Goal: Navigation & Orientation: Find specific page/section

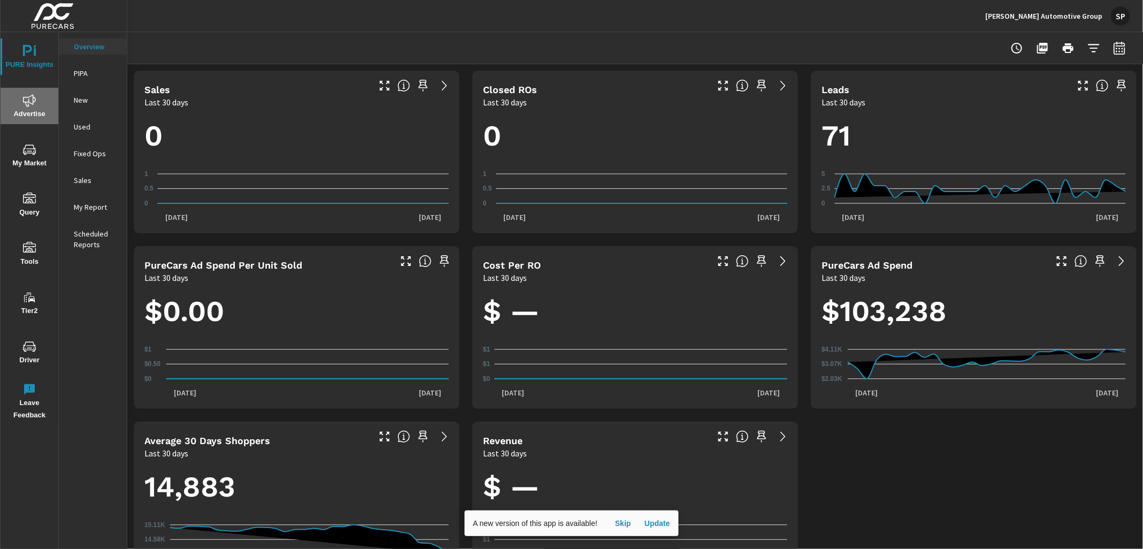
click at [27, 106] on icon "nav menu" at bounding box center [29, 100] width 13 height 12
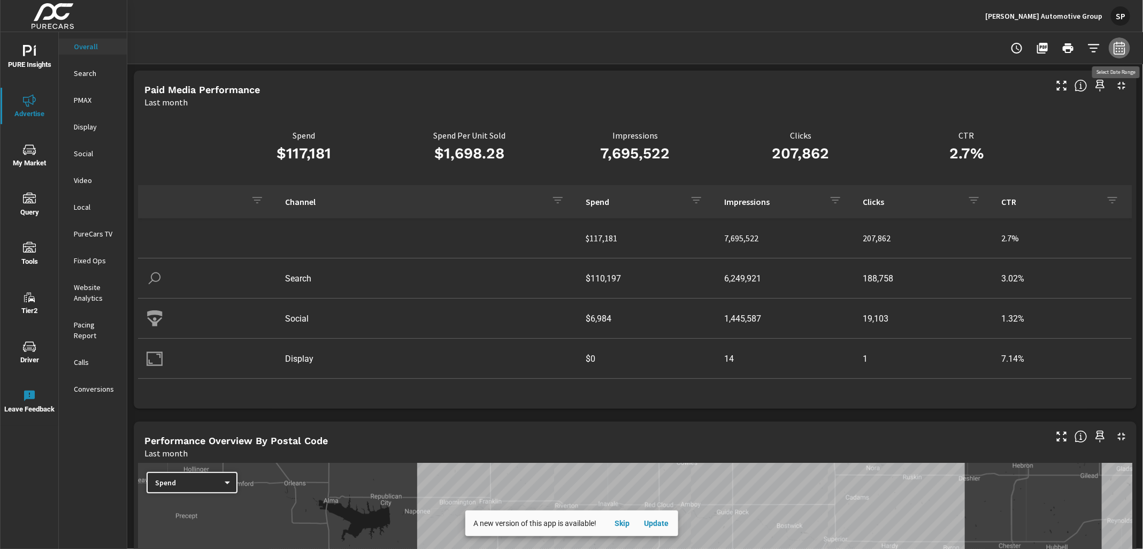
click at [1123, 51] on icon "button" at bounding box center [1119, 48] width 13 height 13
click at [1032, 94] on select "Custom Yesterday Last week Last 7 days Last 14 days Last 30 days Last 45 days L…" at bounding box center [1033, 92] width 107 height 21
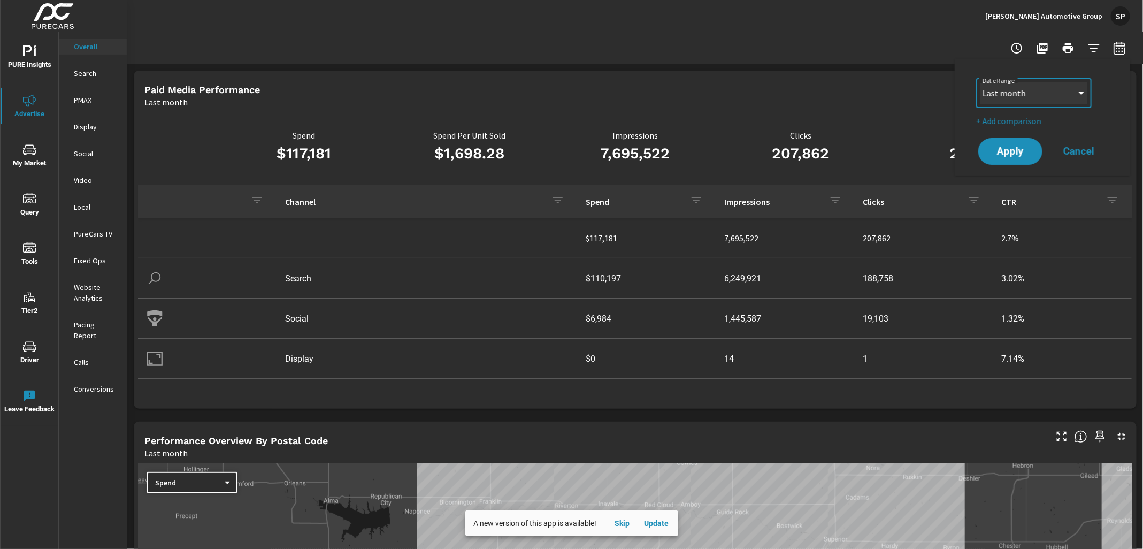
select select "Last 30 days"
click at [1020, 127] on p "+ Add comparison" at bounding box center [1044, 120] width 137 height 13
select select "Previous period"
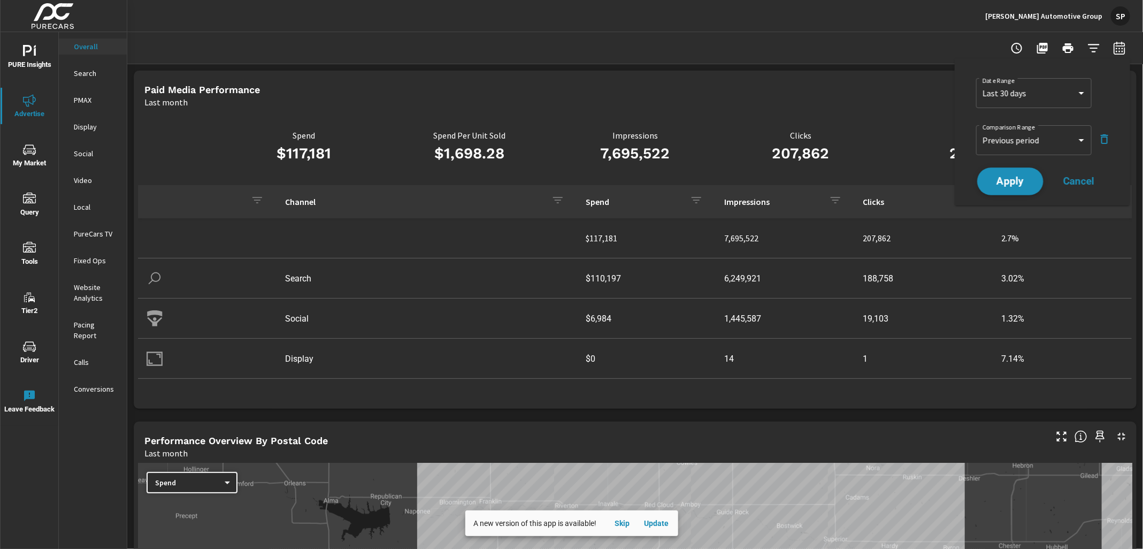
click at [1013, 181] on span "Apply" at bounding box center [1010, 181] width 44 height 10
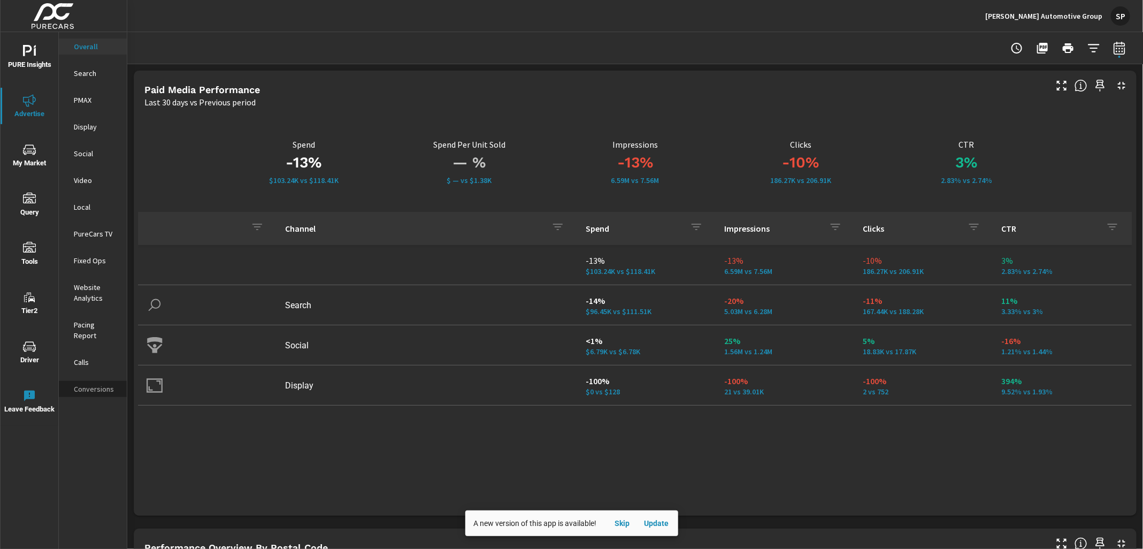
click at [96, 383] on p "Conversions" at bounding box center [96, 388] width 44 height 11
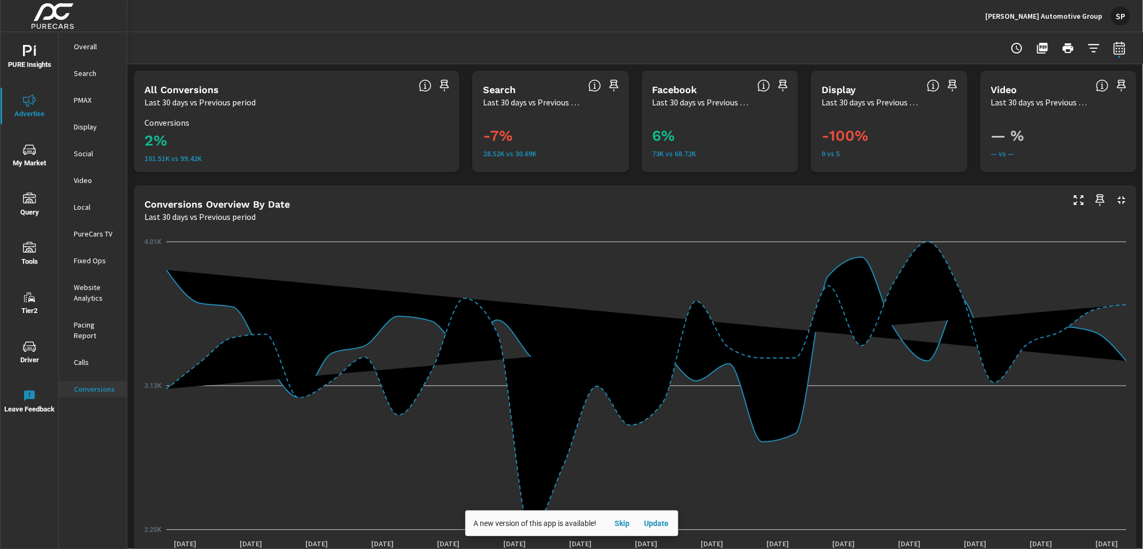
click at [84, 70] on p "Search" at bounding box center [96, 73] width 44 height 11
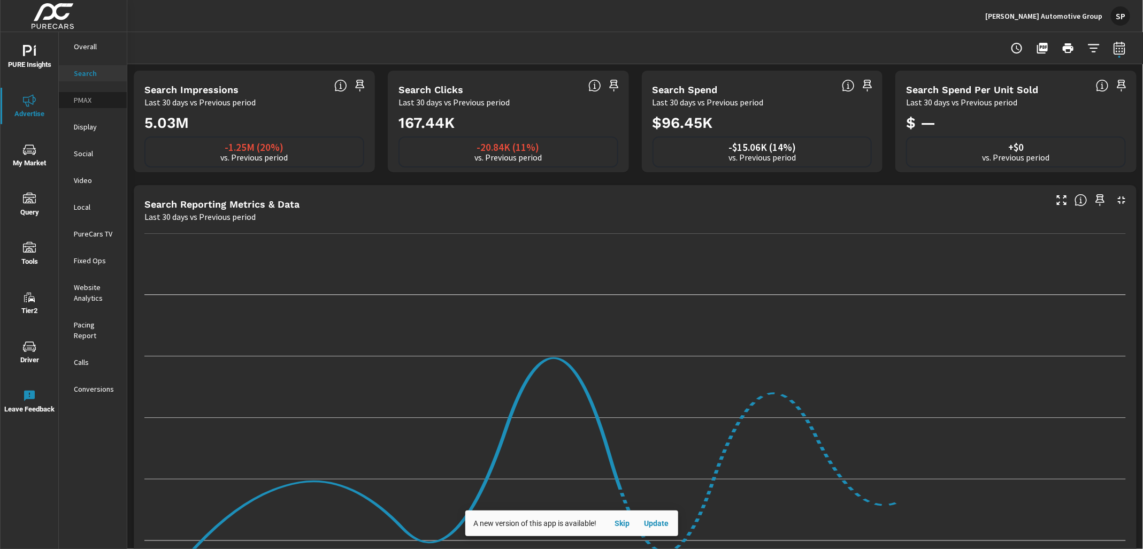
click at [82, 96] on p "PMAX" at bounding box center [96, 100] width 44 height 11
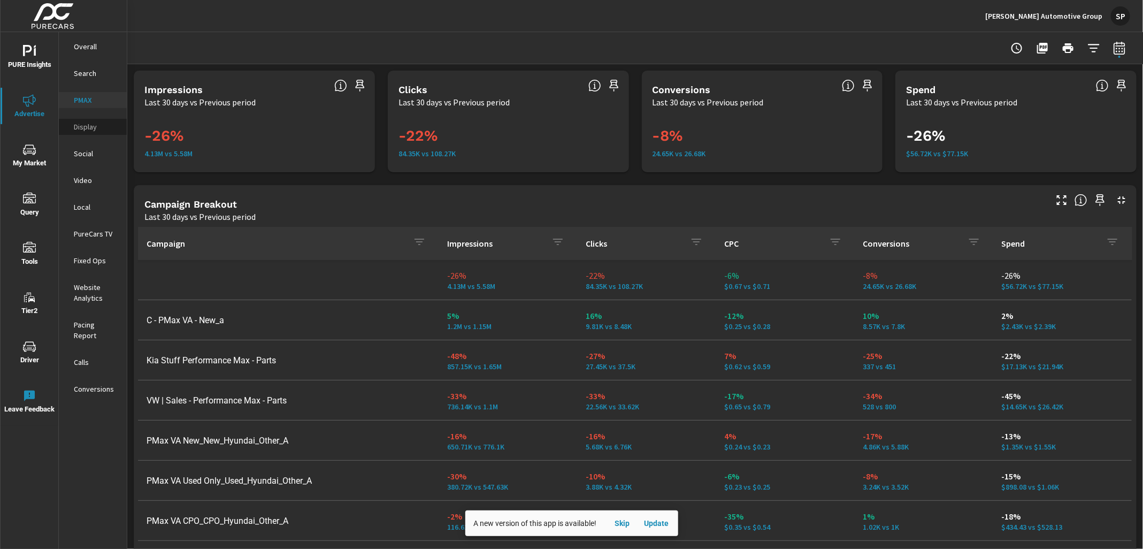
click at [85, 126] on p "Display" at bounding box center [96, 126] width 44 height 11
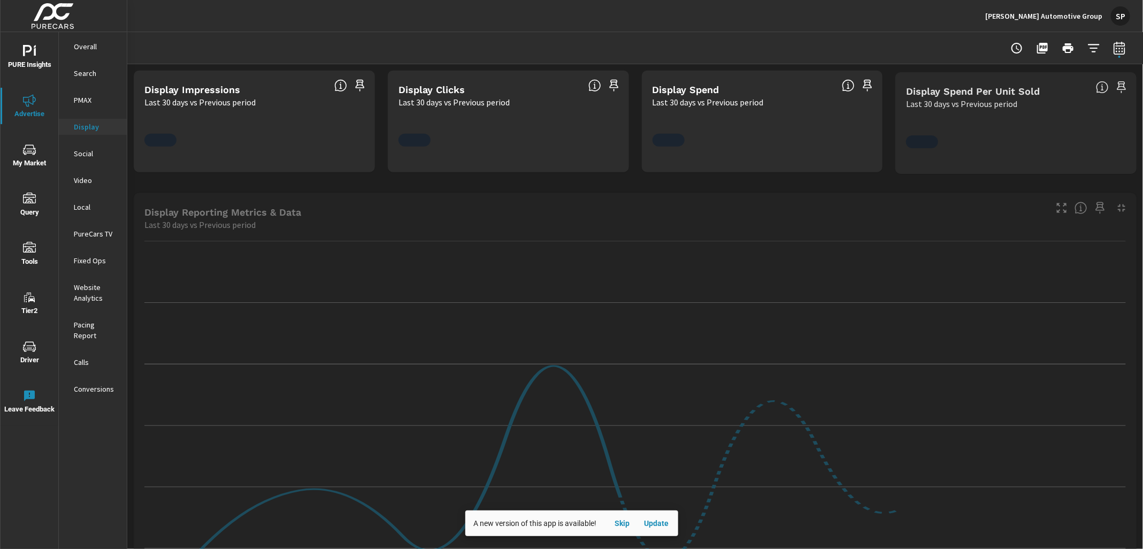
click at [85, 43] on p "Overall" at bounding box center [96, 46] width 44 height 11
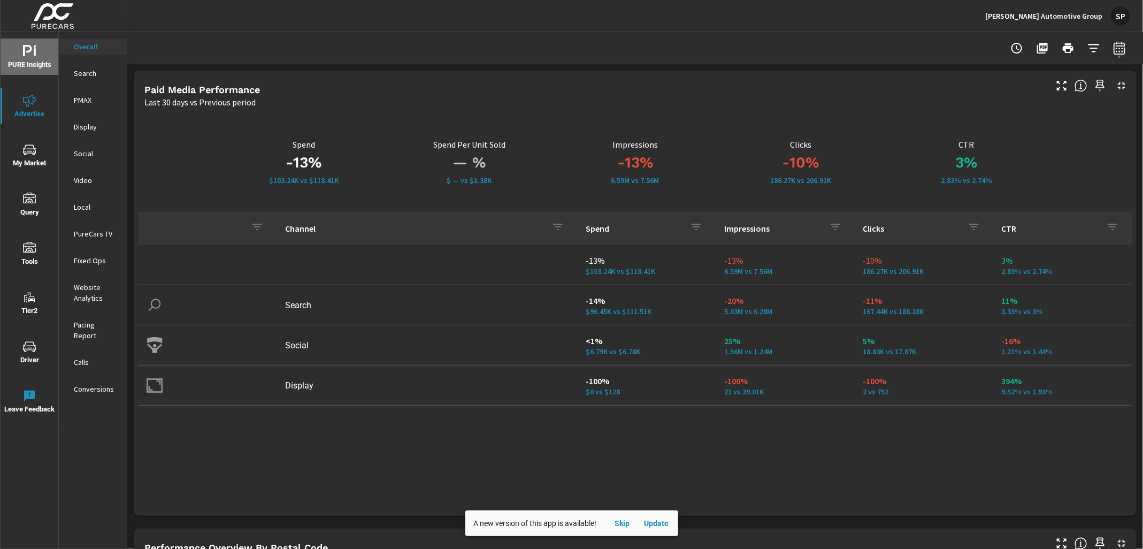
click at [35, 57] on icon "nav menu" at bounding box center [29, 51] width 13 height 13
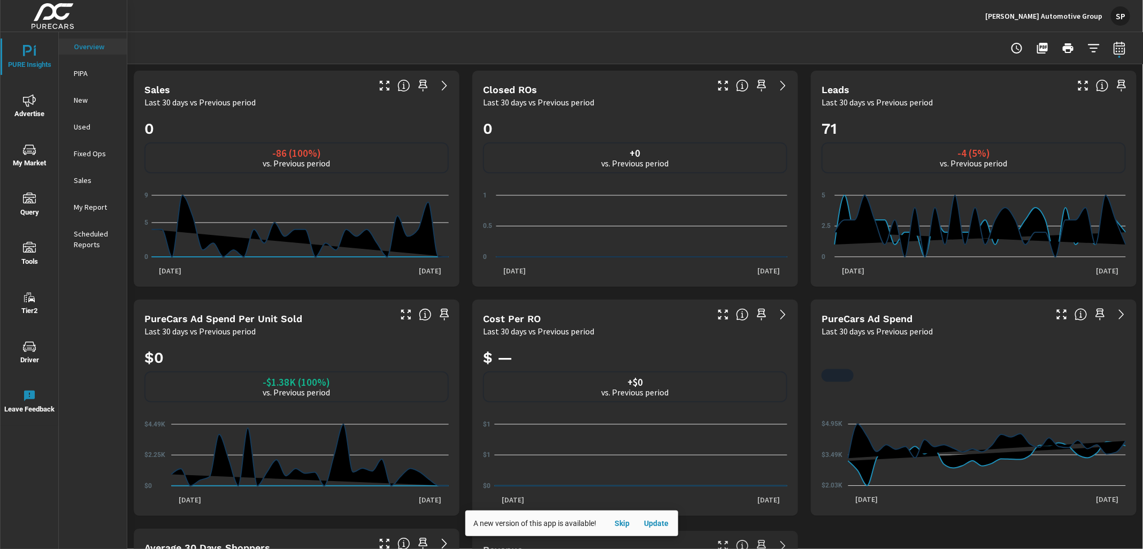
click at [87, 203] on p "My Report" at bounding box center [96, 207] width 44 height 11
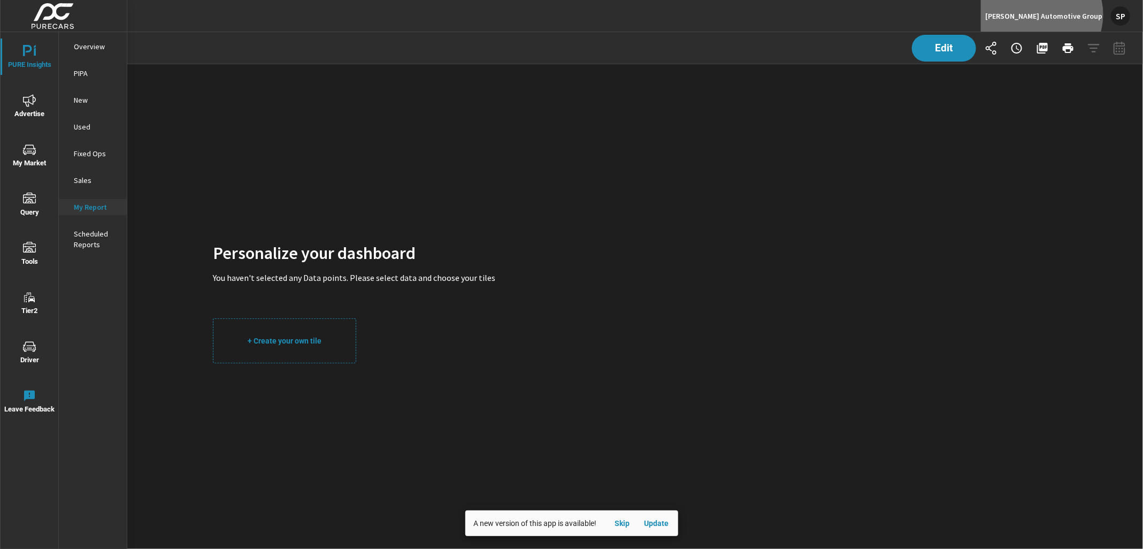
click at [1074, 14] on p "Garvey Automotive Group" at bounding box center [1043, 16] width 117 height 10
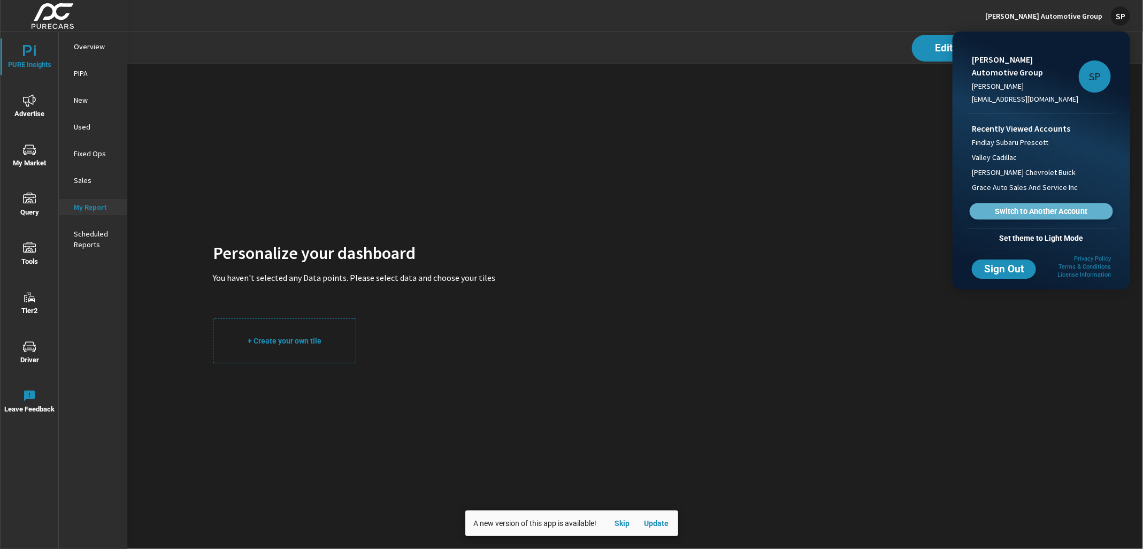
click at [1016, 206] on span "Switch to Another Account" at bounding box center [1040, 211] width 131 height 10
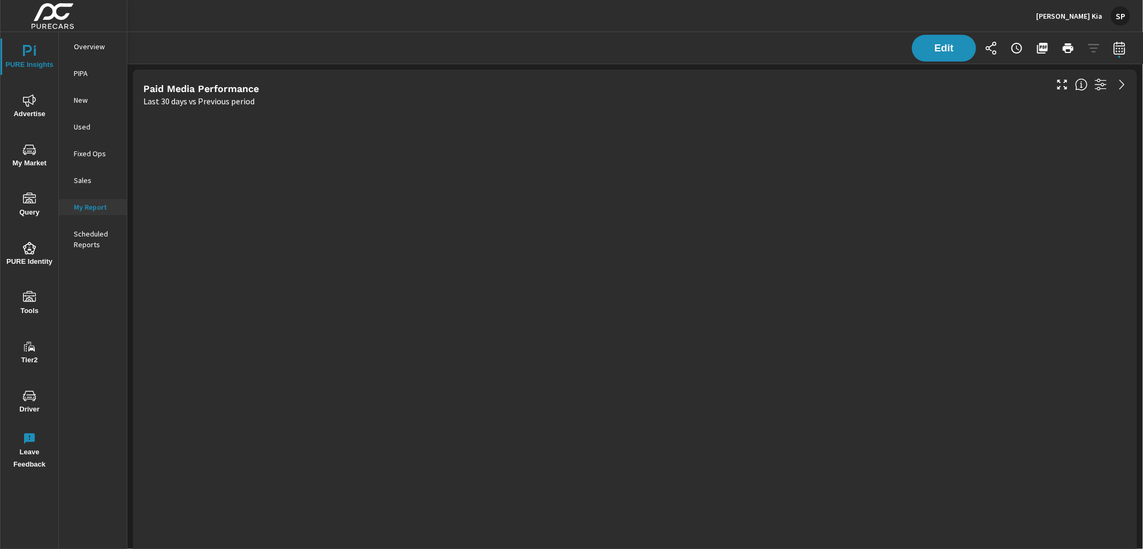
scroll to position [3449, 1016]
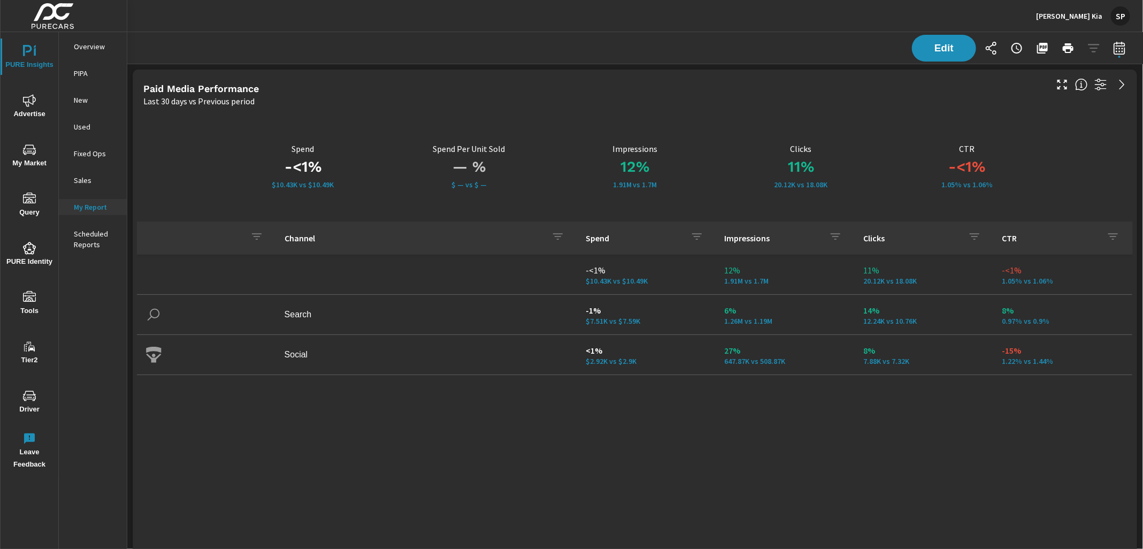
click at [1076, 16] on p "Garvey Kia" at bounding box center [1069, 16] width 66 height 10
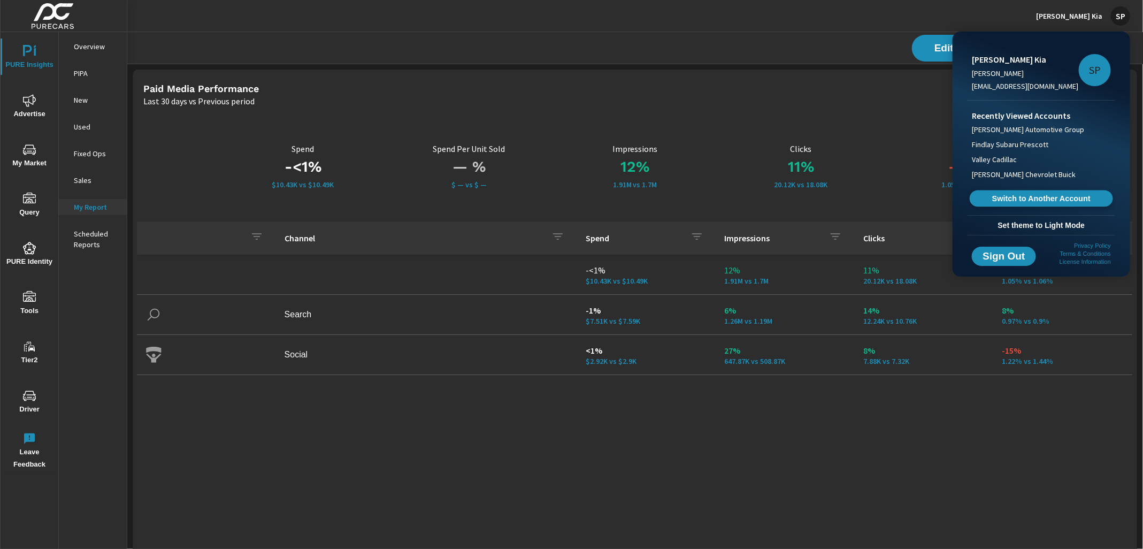
click at [1015, 198] on span "Switch to Another Account" at bounding box center [1040, 199] width 131 height 10
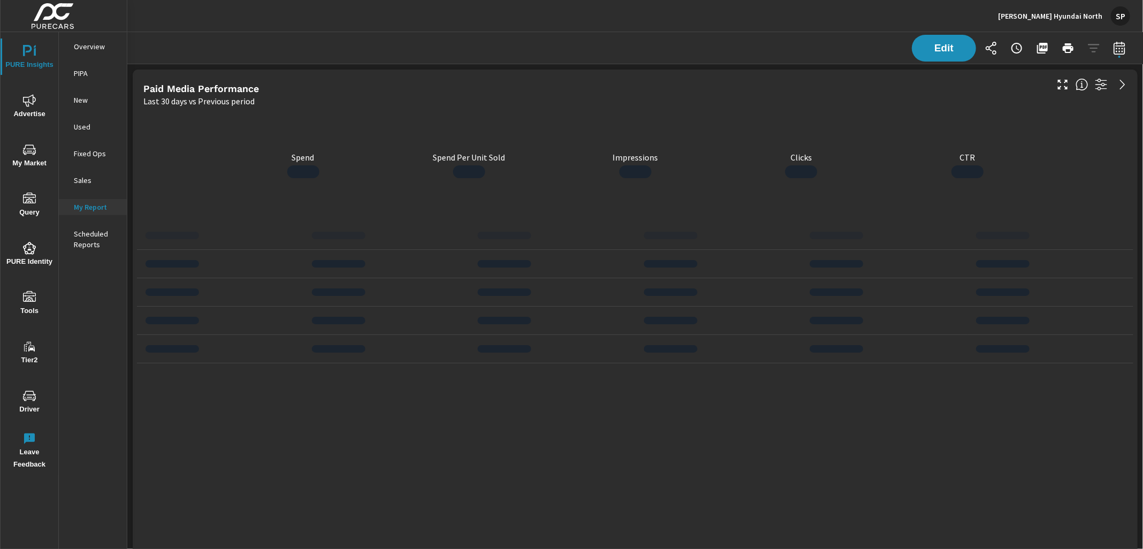
scroll to position [3941, 1016]
